Goal: Check status: Check status

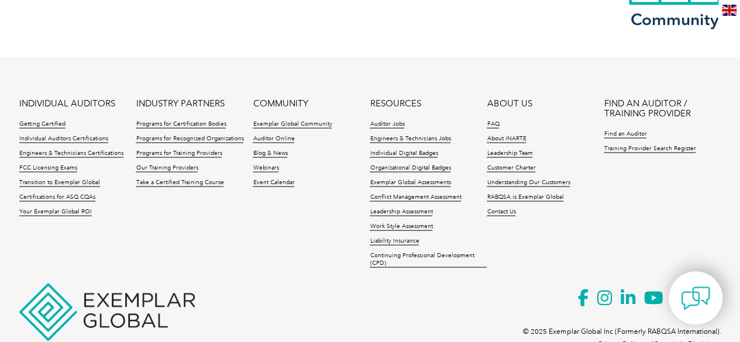
scroll to position [1129, 0]
click at [57, 135] on link "Individual Auditors Certifications" at bounding box center [63, 139] width 89 height 8
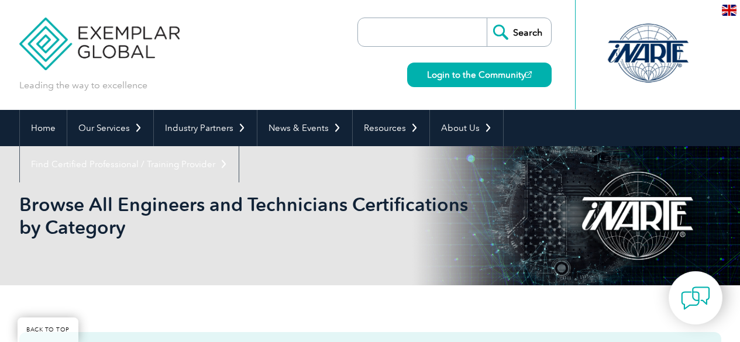
scroll to position [1129, 0]
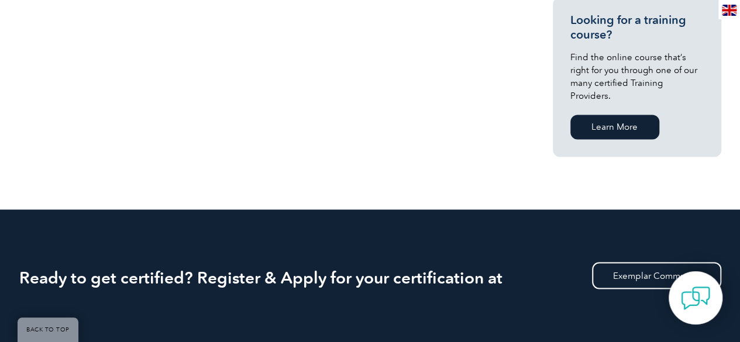
scroll to position [932, 0]
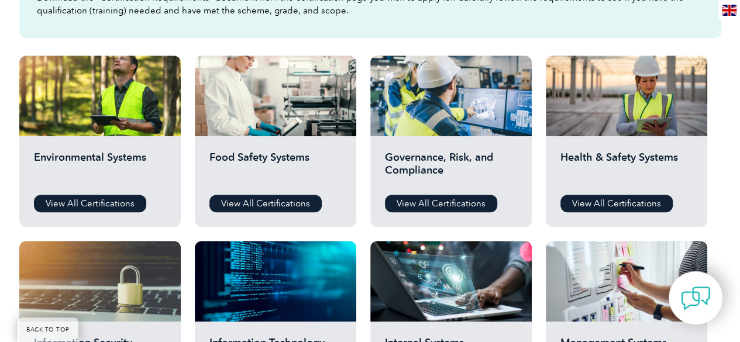
scroll to position [413, 0]
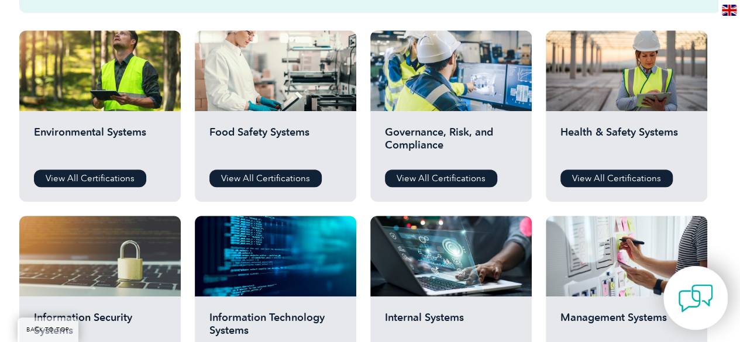
click at [688, 293] on img at bounding box center [695, 298] width 35 height 35
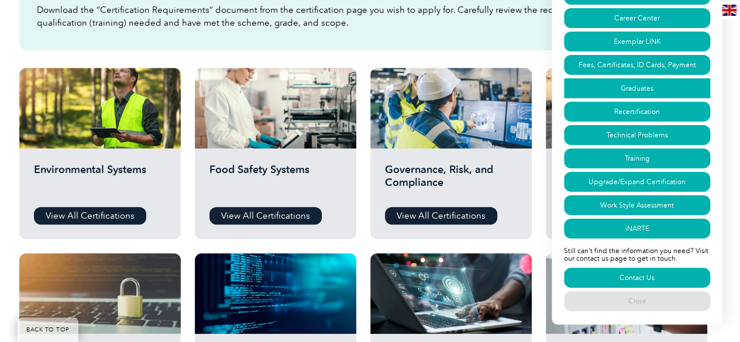
scroll to position [383, 0]
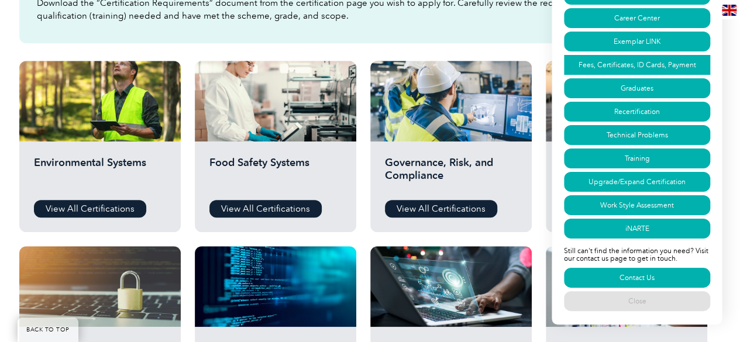
click at [619, 55] on link "Fees, Certificates, ID Cards, Payment" at bounding box center [637, 65] width 146 height 20
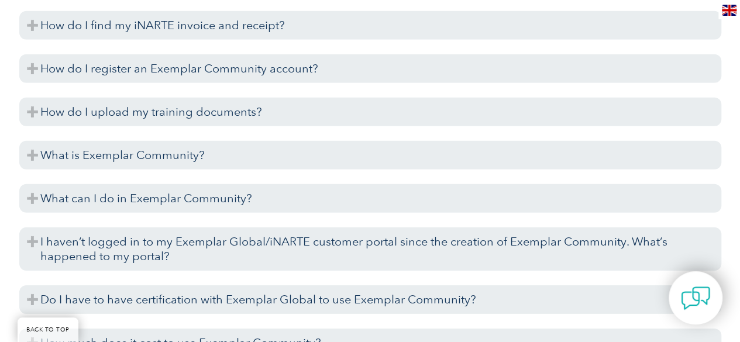
scroll to position [1654, 0]
